Goal: Information Seeking & Learning: Learn about a topic

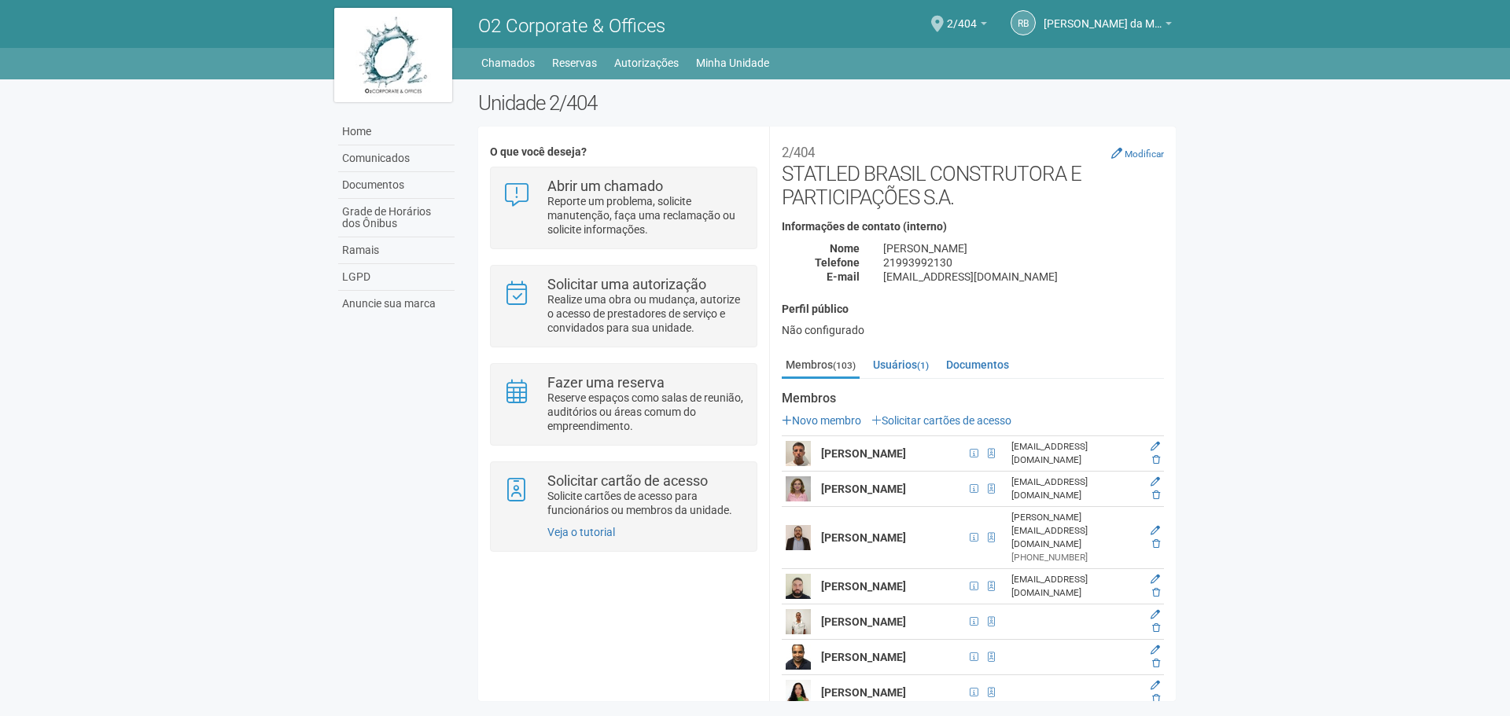
scroll to position [2280, 0]
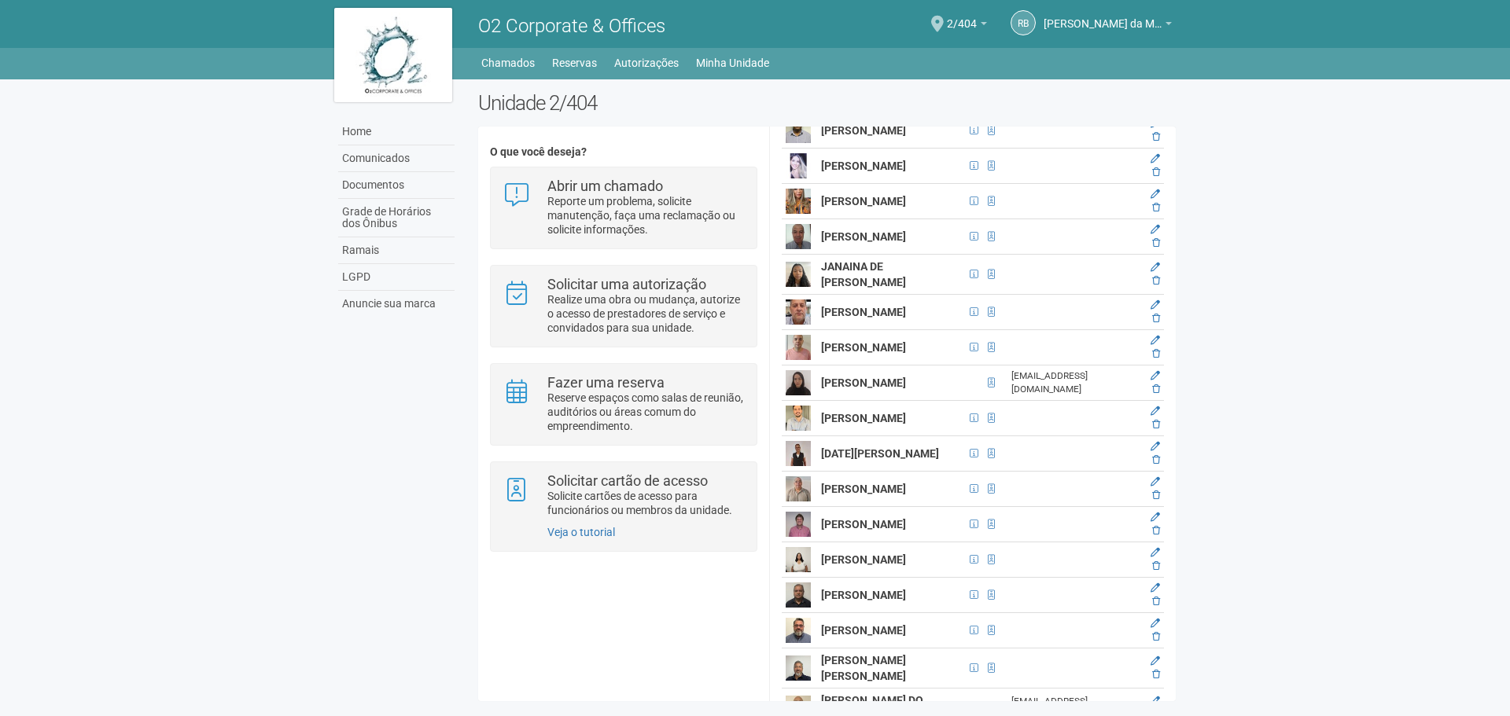
click at [507, 28] on span "O2 Corporate & Offices" at bounding box center [571, 26] width 187 height 22
click at [361, 125] on link "Home" at bounding box center [396, 132] width 116 height 27
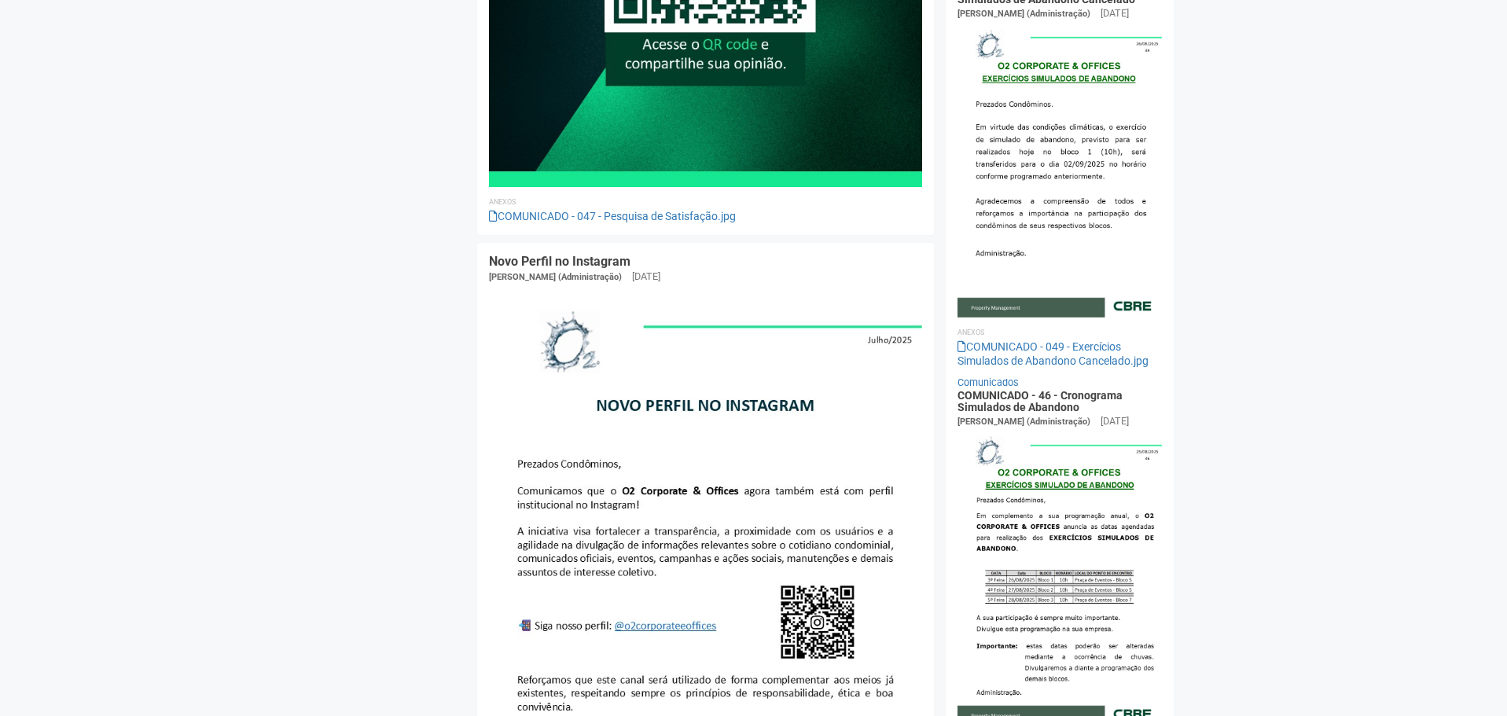
scroll to position [1022, 0]
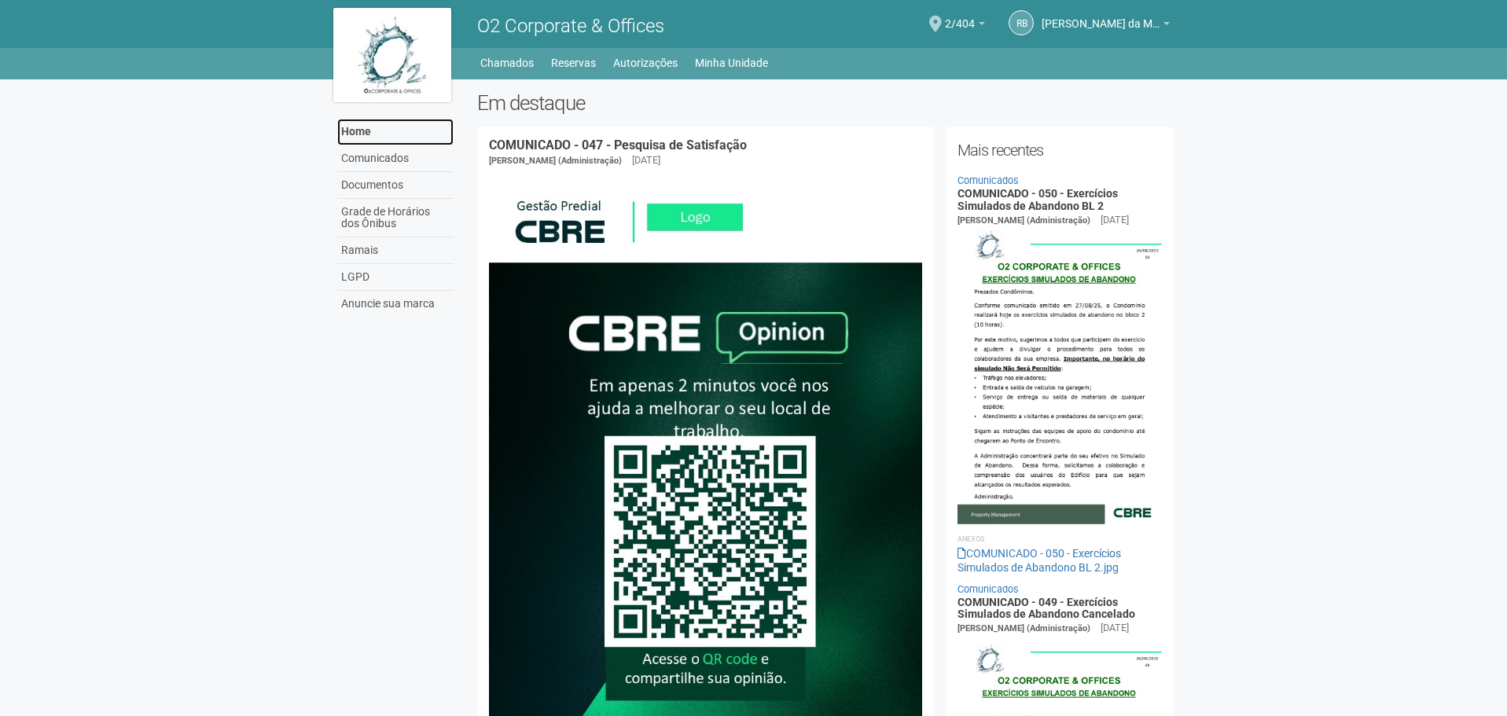
click at [357, 126] on link "Home" at bounding box center [395, 132] width 116 height 27
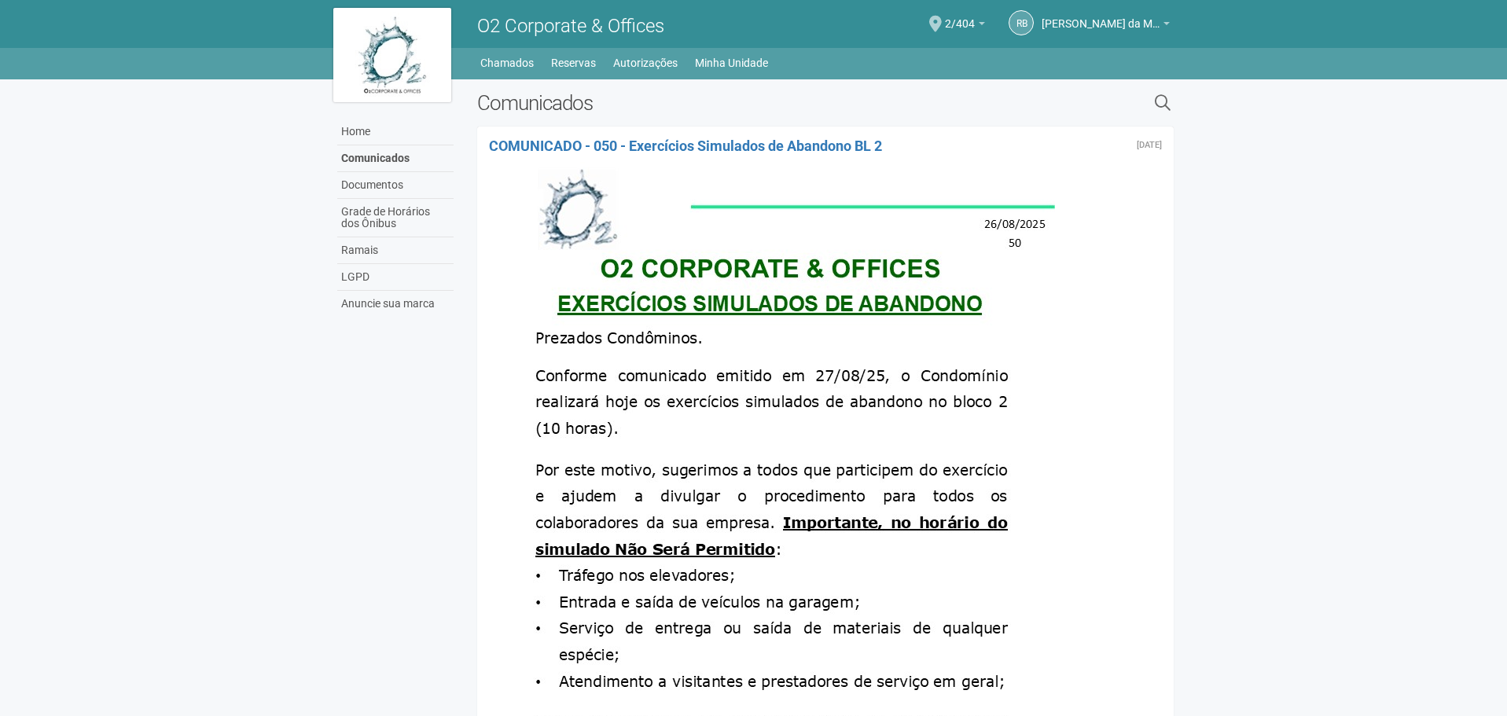
click at [1103, 138] on div "26 de agosto de 2025 COMUNICADO - 050 - Exercícios Simulados de Abandono BL 2 J…" at bounding box center [825, 576] width 697 height 898
click at [735, 145] on span "COMUNICADO - 050 - Exercícios Simulados de Abandono BL 2" at bounding box center [685, 146] width 393 height 17
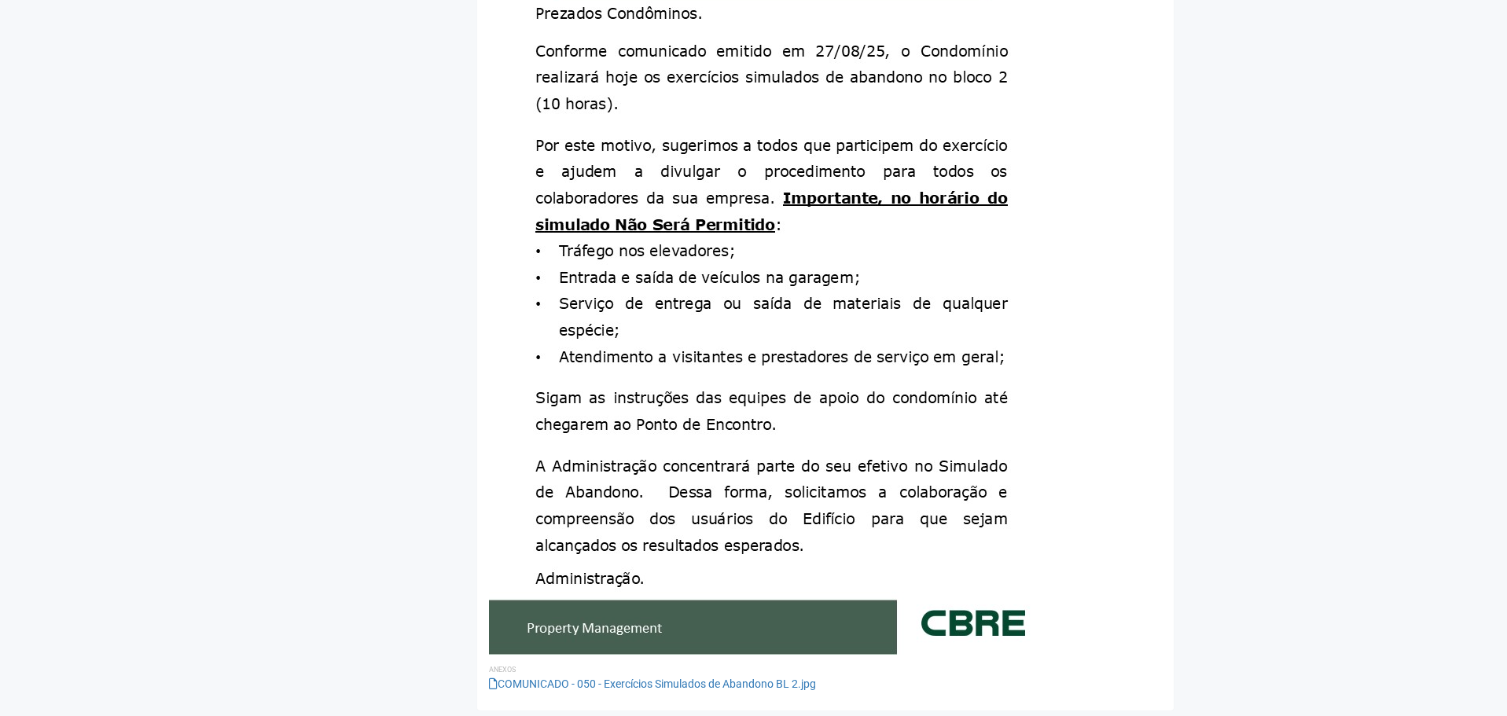
scroll to position [349, 0]
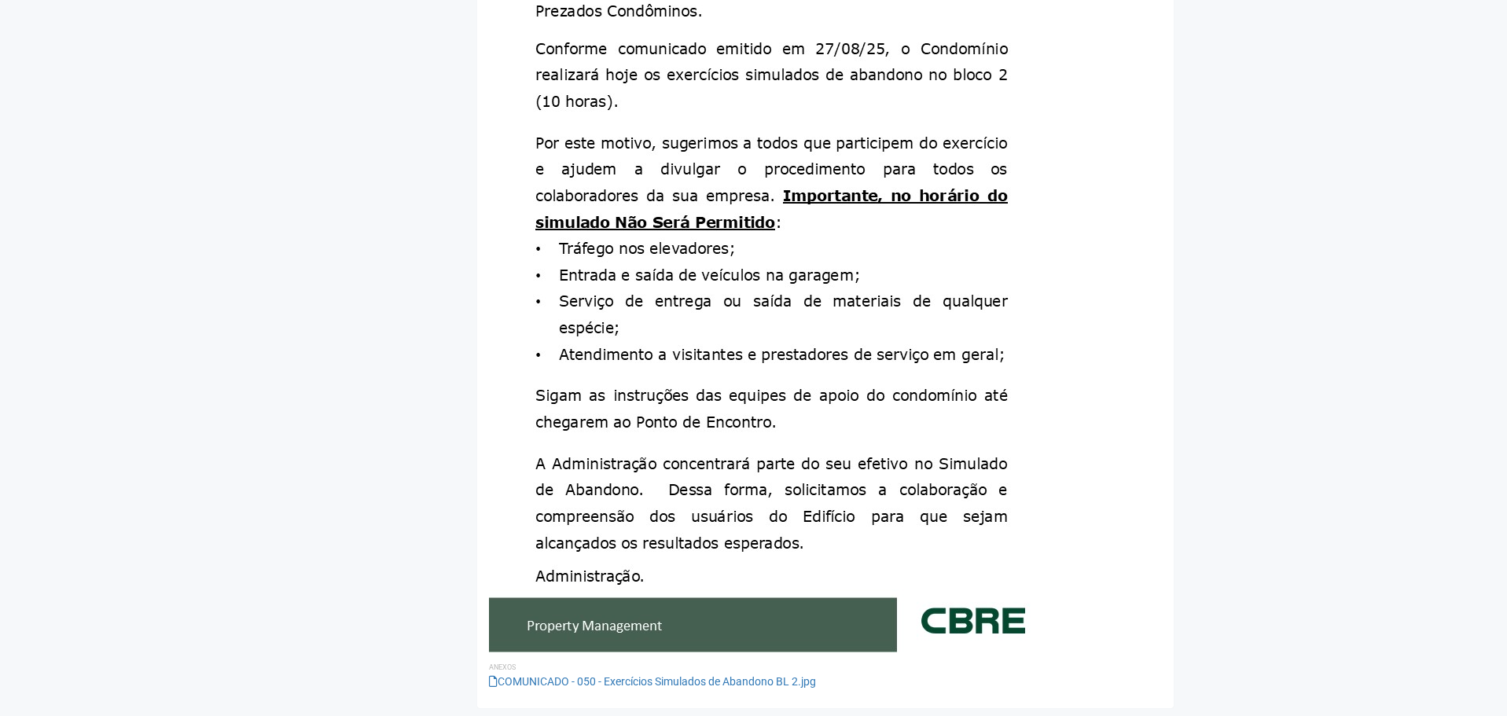
click at [682, 691] on div "[DATE] COMUNICADO - 050 - Exercícios Simulados de Abandono BL 2 Anexos COMUNICA…" at bounding box center [825, 242] width 697 height 931
click at [679, 682] on link "COMUNICADO - 050 - Exercícios Simulados de Abandono BL 2.jpg" at bounding box center [652, 681] width 327 height 13
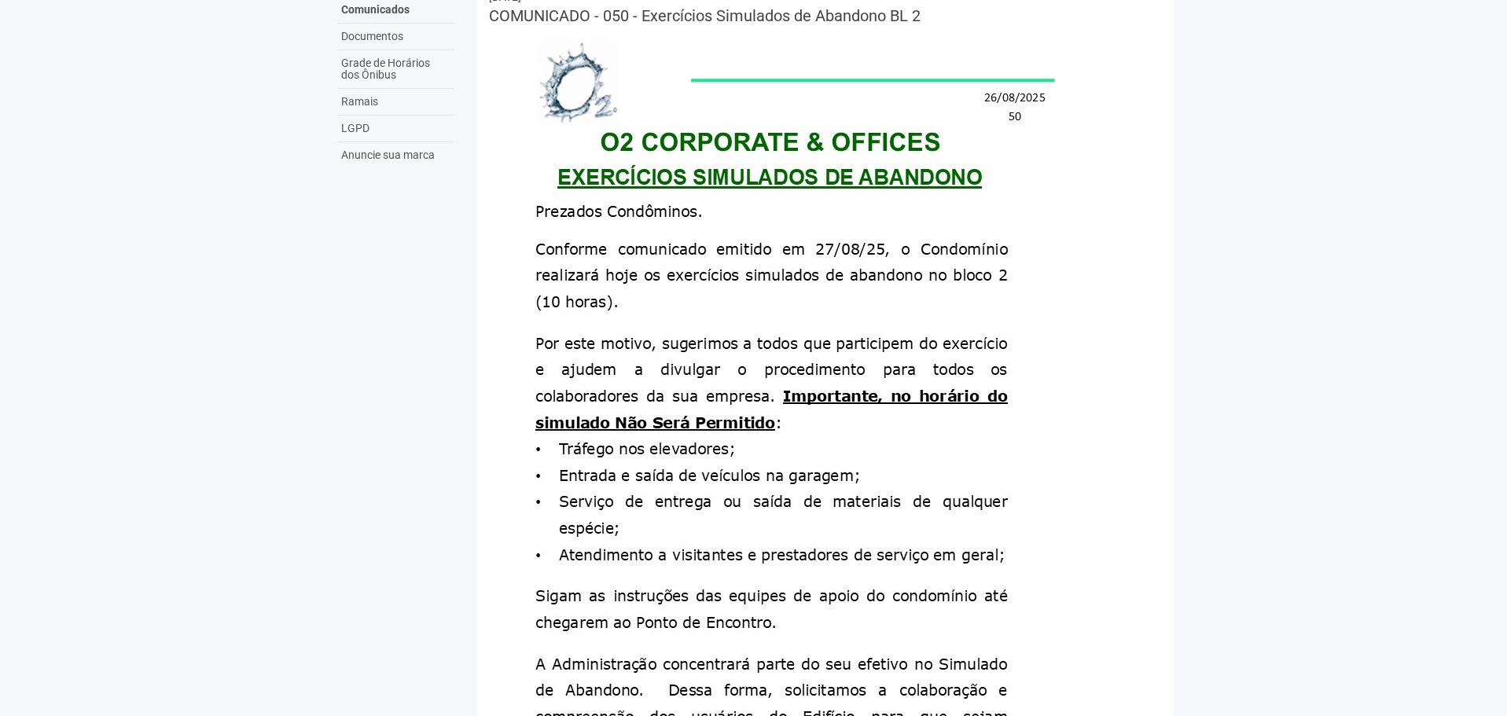
scroll to position [0, 0]
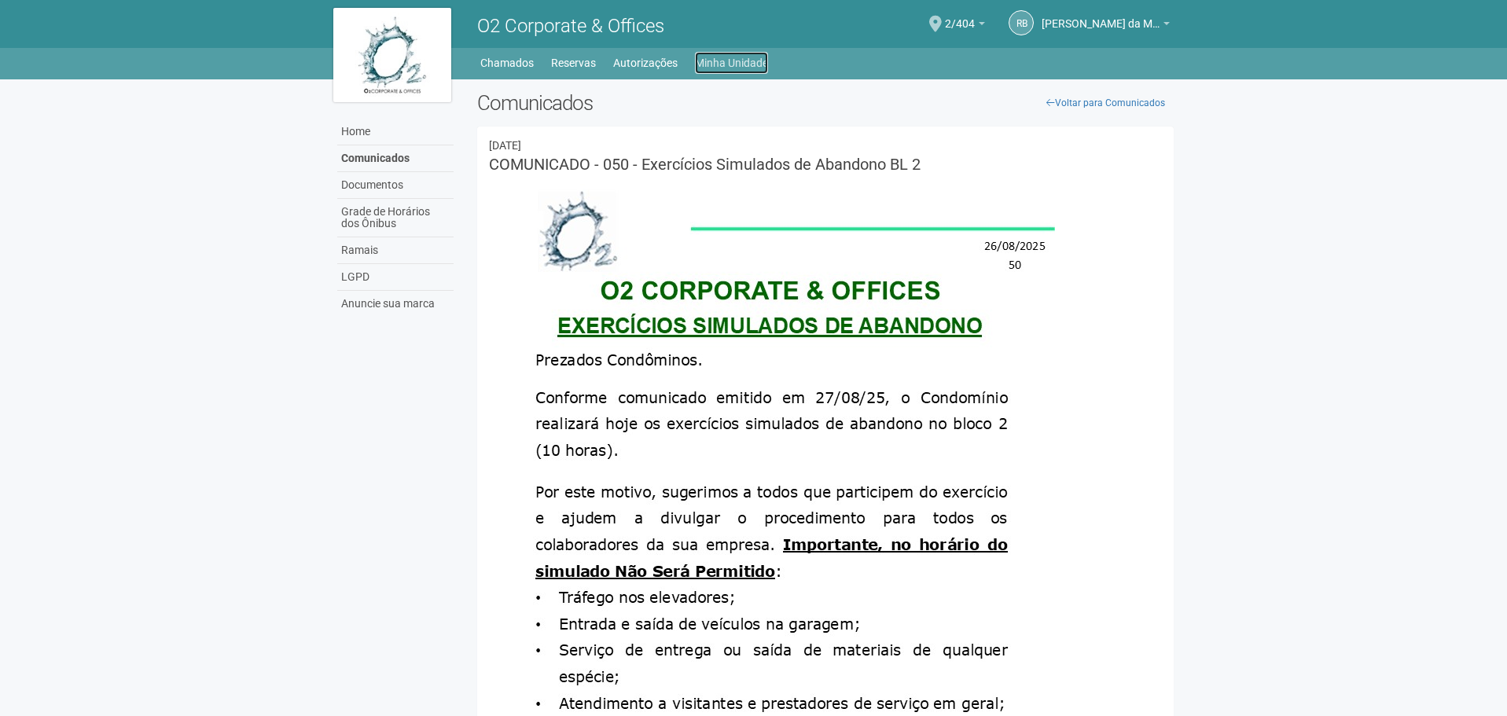
click at [727, 59] on link "Minha Unidade" at bounding box center [731, 63] width 73 height 22
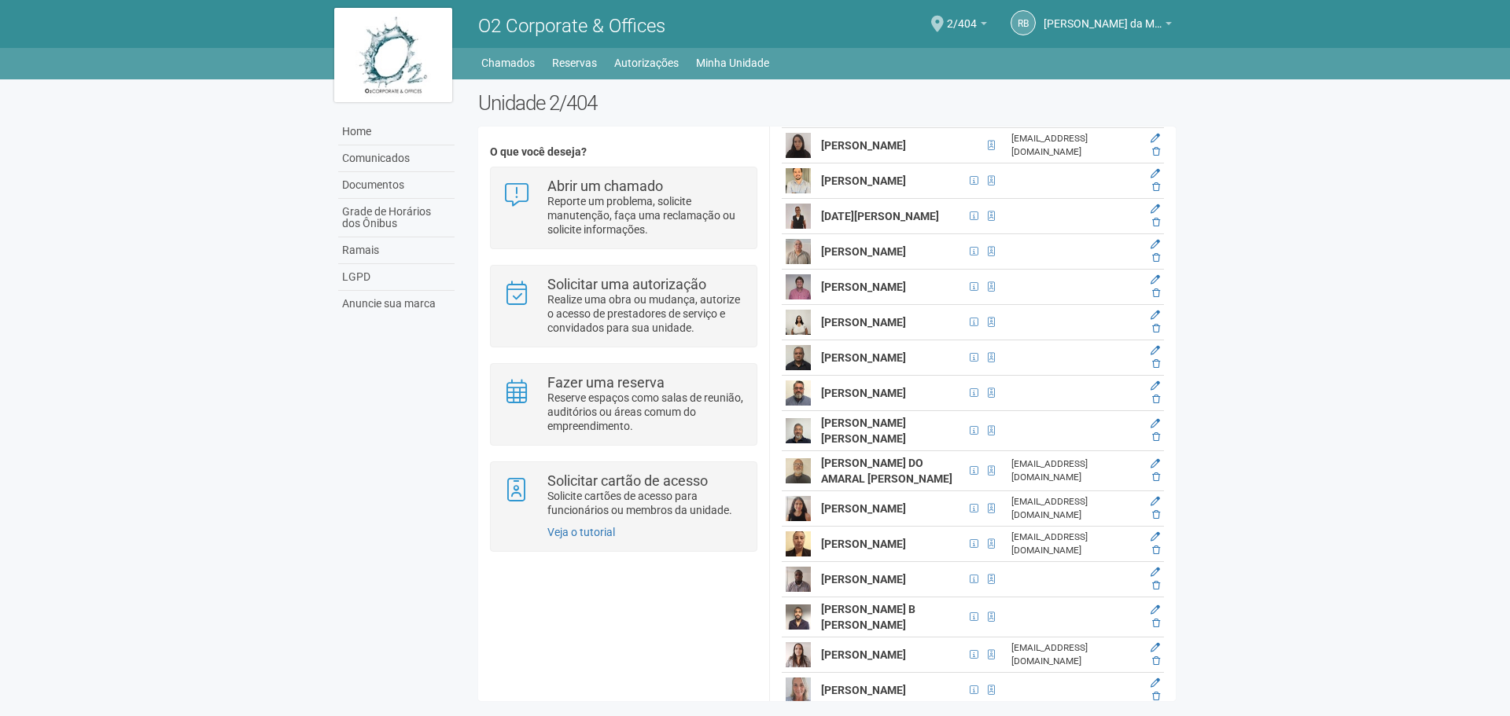
scroll to position [2516, 0]
click at [821, 59] on td "JANAINA DE JESUS FLORIANO" at bounding box center [891, 39] width 148 height 40
drag, startPoint x: 821, startPoint y: 316, endPoint x: 878, endPoint y: 337, distance: 61.2
click at [878, 59] on td "JANAINA DE JESUS FLORIANO" at bounding box center [891, 39] width 148 height 40
copy strong "JANAINA DE JESUS FLORIANO"
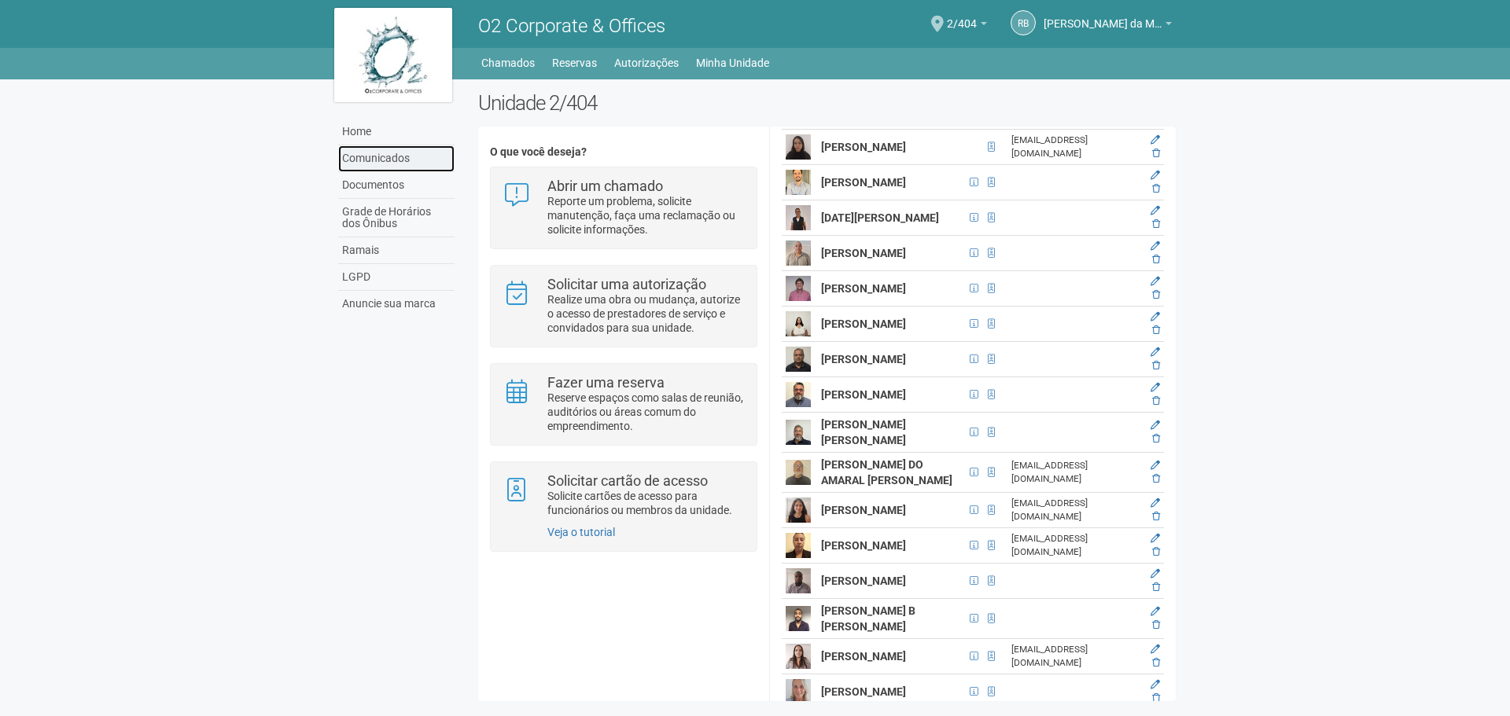
click at [407, 167] on link "Comunicados" at bounding box center [396, 158] width 116 height 27
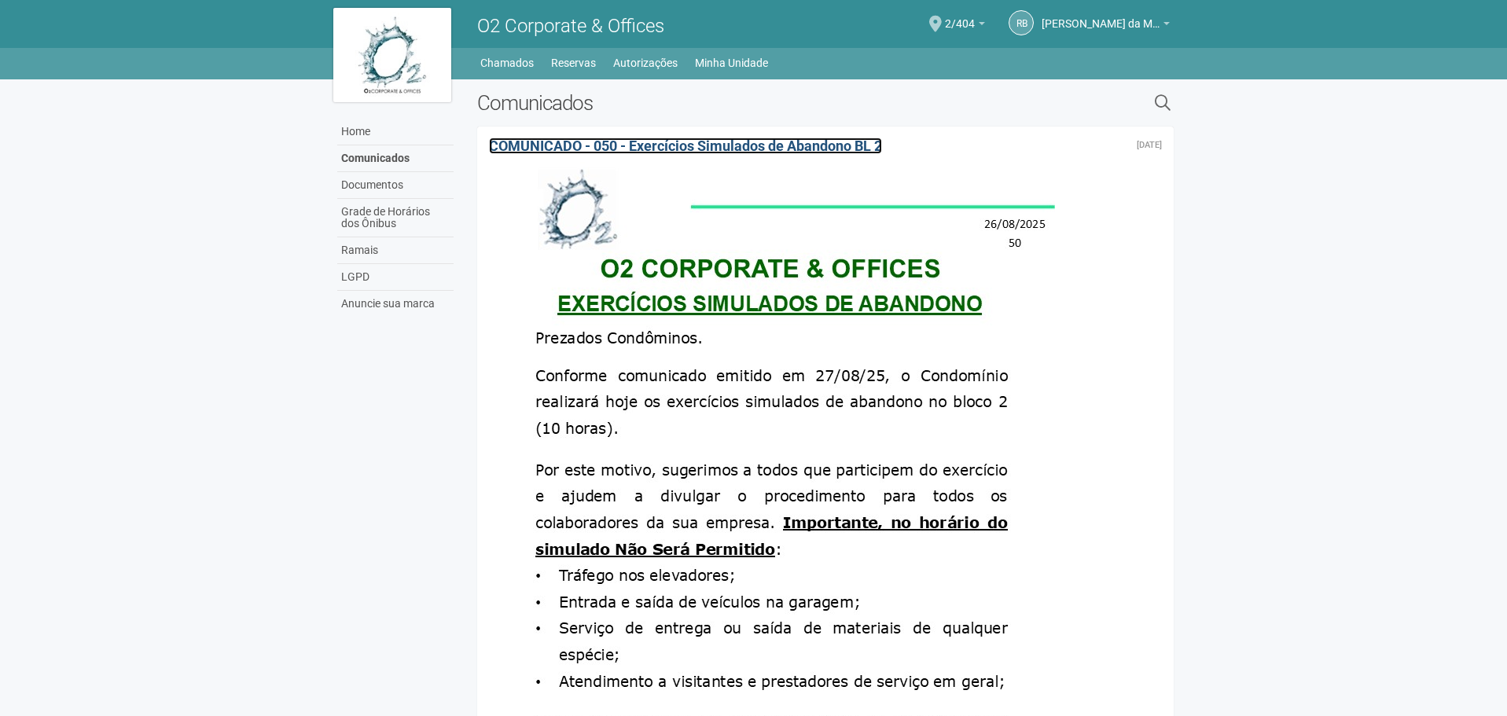
click at [798, 144] on span "COMUNICADO - 050 - Exercícios Simulados de Abandono BL 2" at bounding box center [685, 146] width 393 height 17
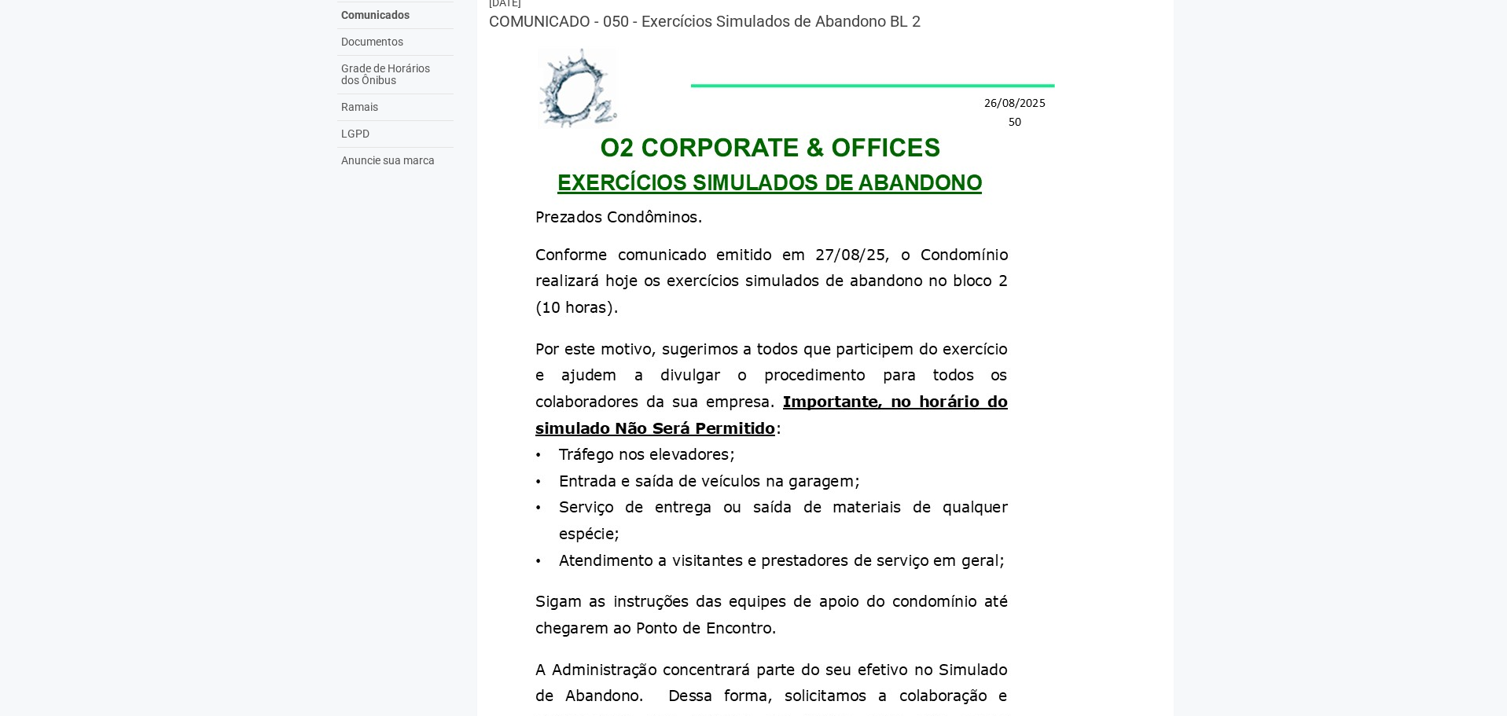
scroll to position [157, 0]
